Goal: Information Seeking & Learning: Find contact information

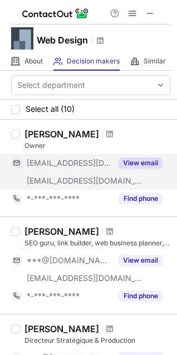
click at [142, 161] on button "View email" at bounding box center [140, 162] width 44 height 11
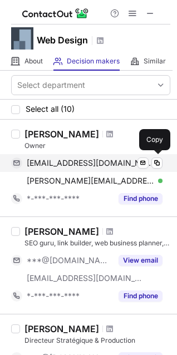
click at [39, 159] on span "info@designsonline.co.uk" at bounding box center [90, 163] width 127 height 10
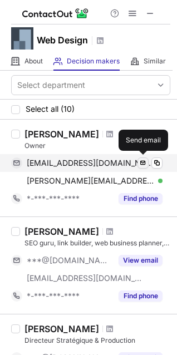
click at [140, 162] on span at bounding box center [143, 163] width 9 height 9
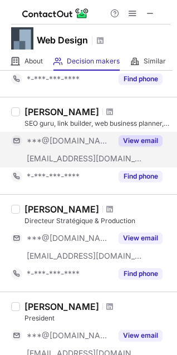
scroll to position [120, 0]
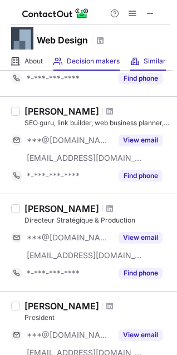
click at [142, 63] on div "Similar Similar Companies" at bounding box center [148, 61] width 36 height 18
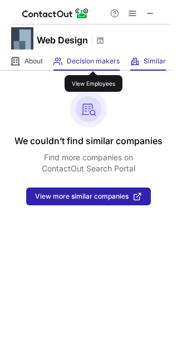
click at [93, 61] on span "Decision makers" at bounding box center [93, 61] width 53 height 9
